Goal: Find specific page/section: Find specific page/section

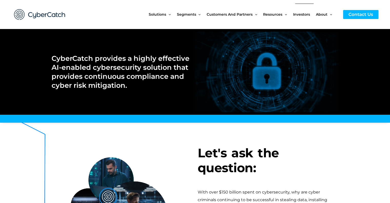
click at [306, 15] on span "Investors" at bounding box center [301, 15] width 17 height 22
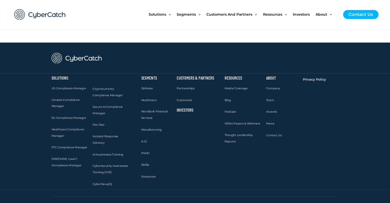
scroll to position [1547, 0]
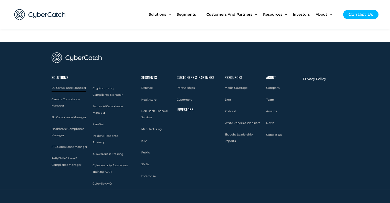
click at [72, 86] on span "US Compliance Manager" at bounding box center [68, 88] width 35 height 4
